Goal: Find specific page/section: Find specific page/section

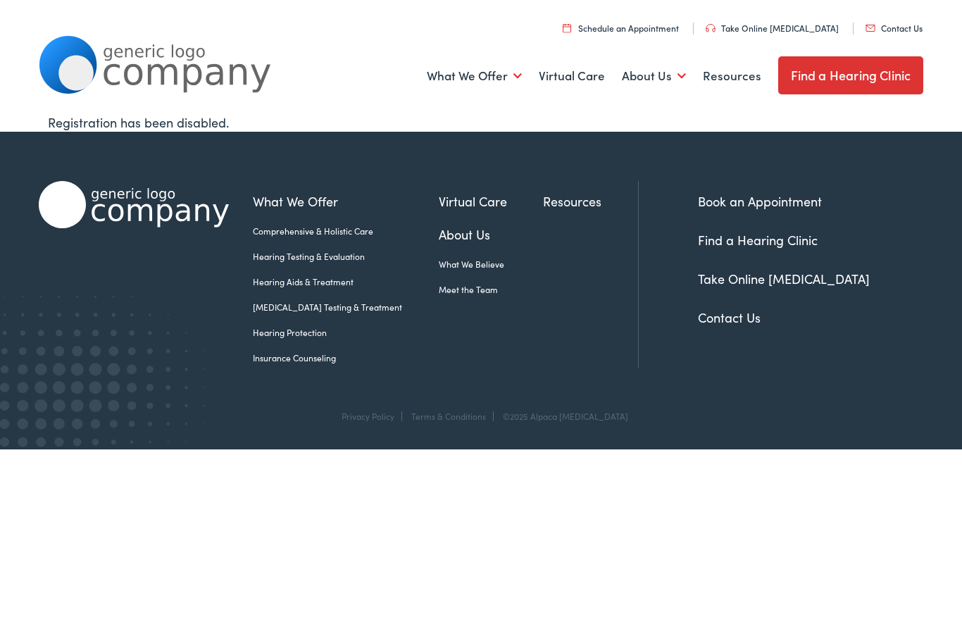
click at [850, 73] on link "Find a Hearing Clinic" at bounding box center [851, 75] width 146 height 38
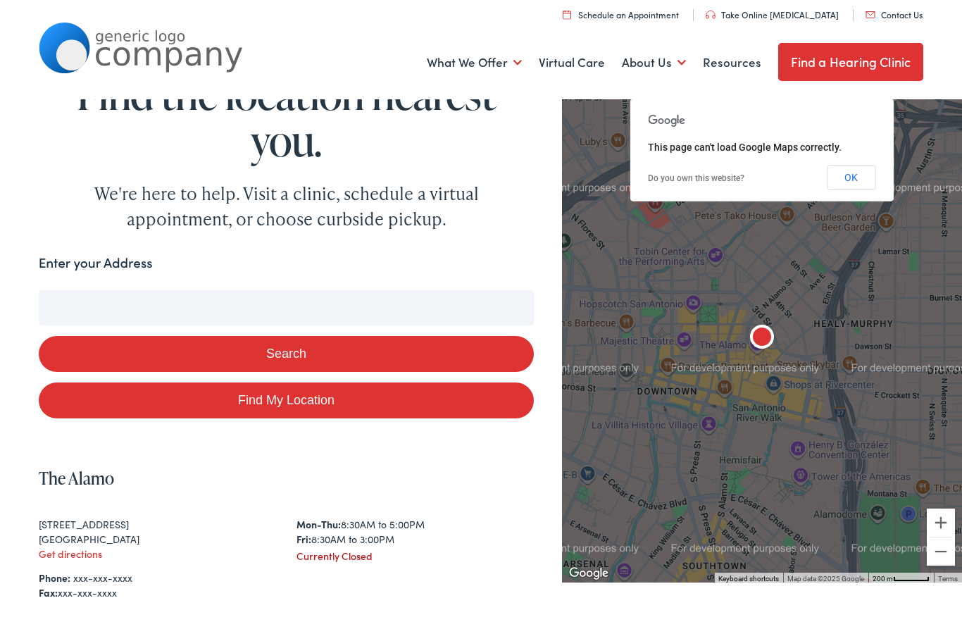
click at [298, 400] on link "Find My Location" at bounding box center [287, 400] width 496 height 36
type input "Amherst, Ohio"
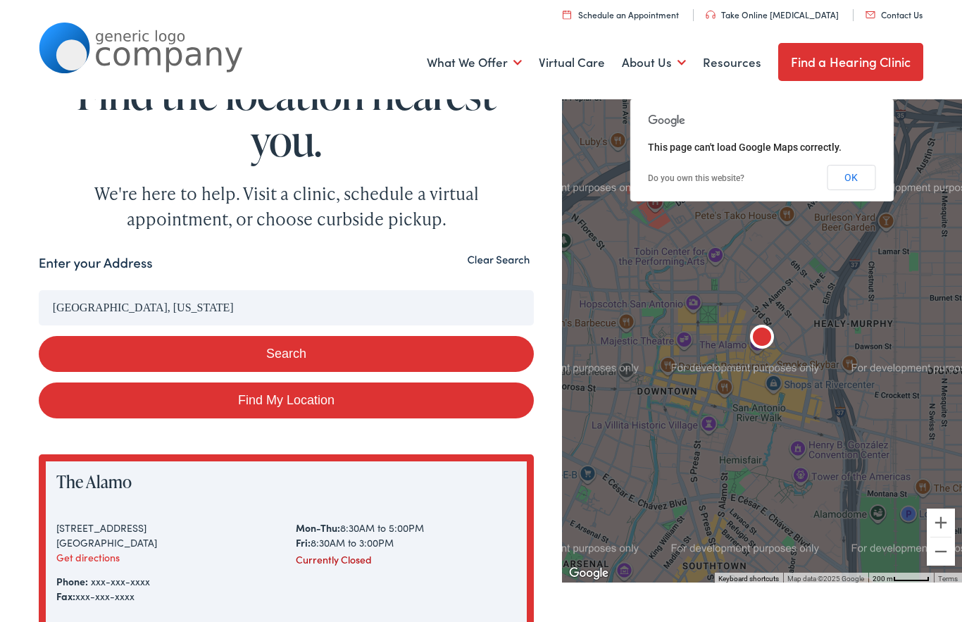
click at [278, 406] on link "Find My Location" at bounding box center [287, 400] width 496 height 36
click at [151, 304] on input "Amherst, Ohio" at bounding box center [287, 307] width 496 height 35
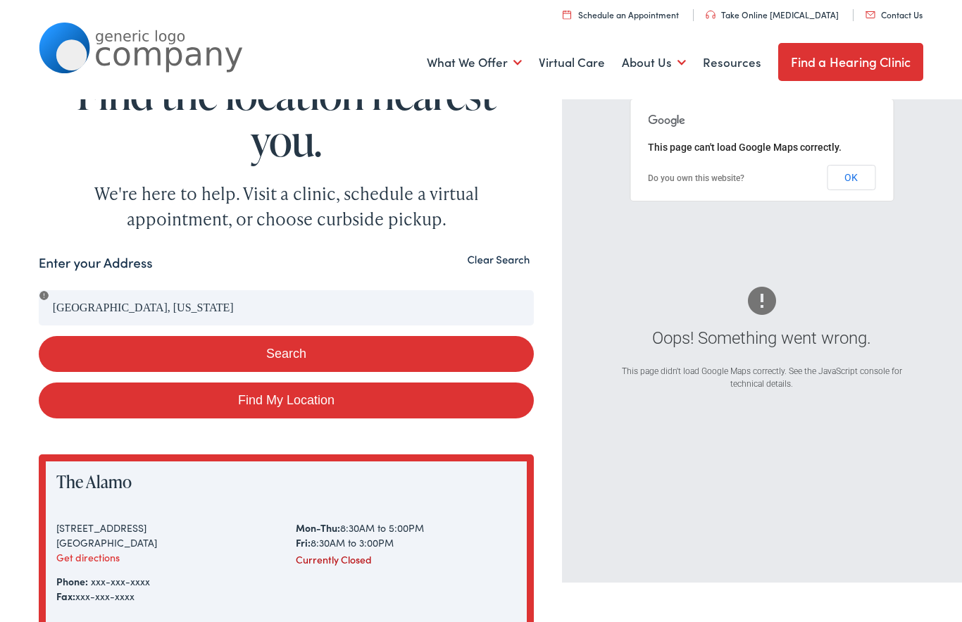
click at [271, 360] on button "Search" at bounding box center [287, 354] width 496 height 36
click at [312, 357] on button "Search" at bounding box center [287, 354] width 496 height 36
click at [845, 178] on button "OK" at bounding box center [851, 177] width 49 height 25
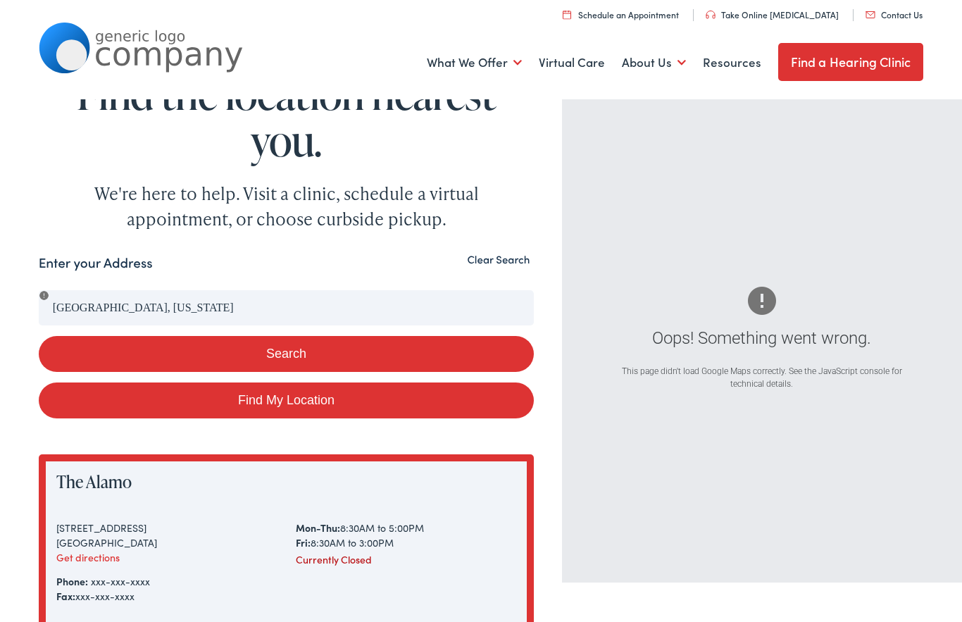
click at [287, 368] on button "Search" at bounding box center [287, 354] width 496 height 36
